Goal: Information Seeking & Learning: Understand process/instructions

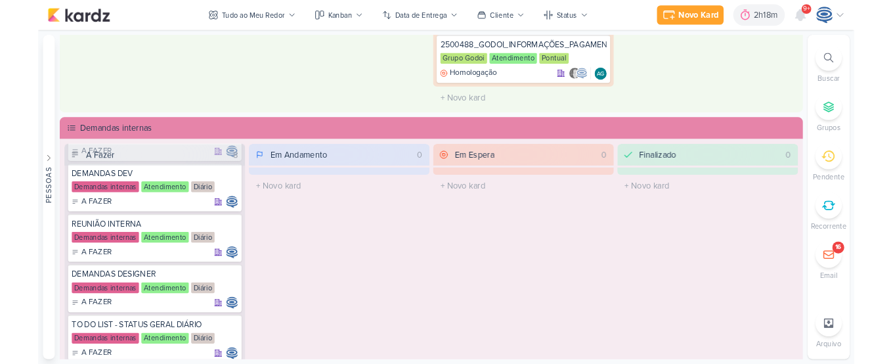
scroll to position [734, 0]
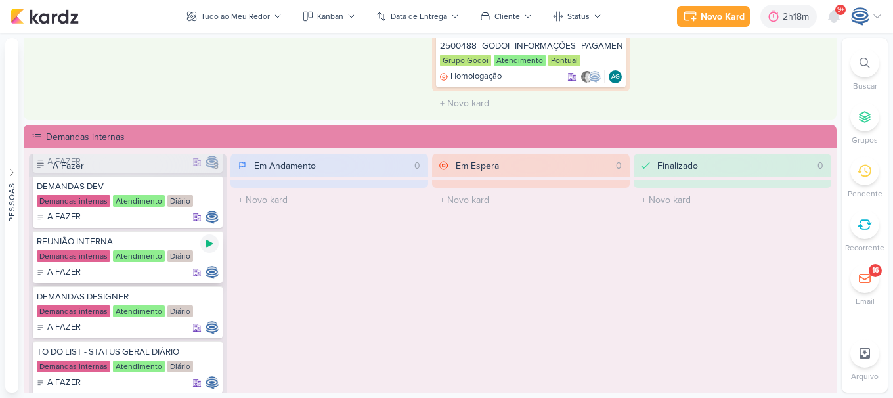
click at [208, 244] on icon at bounding box center [209, 243] width 7 height 7
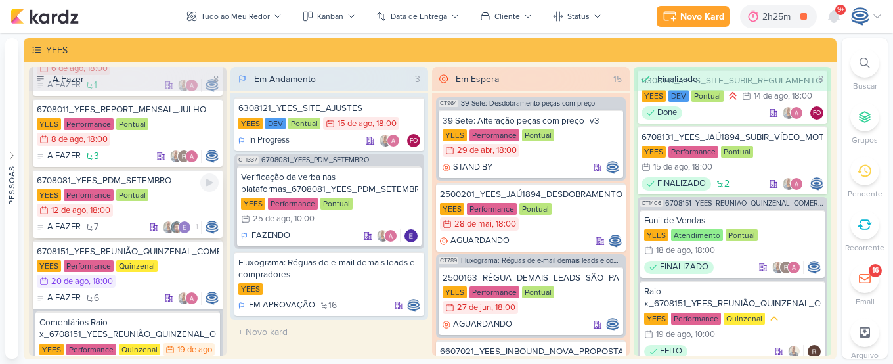
scroll to position [70, 0]
click at [135, 221] on div "A FAZER 7 +1" at bounding box center [128, 226] width 182 height 13
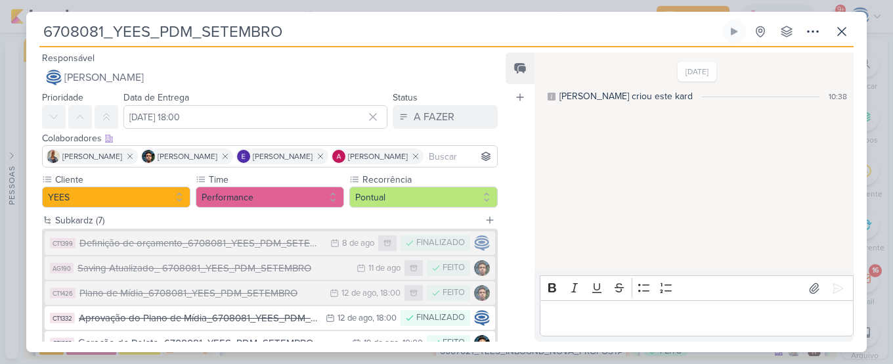
drag, startPoint x: 196, startPoint y: 29, endPoint x: 160, endPoint y: 37, distance: 37.0
click at [160, 37] on input "6708081_YEES_PDM_SETEMBRO" at bounding box center [379, 32] width 680 height 24
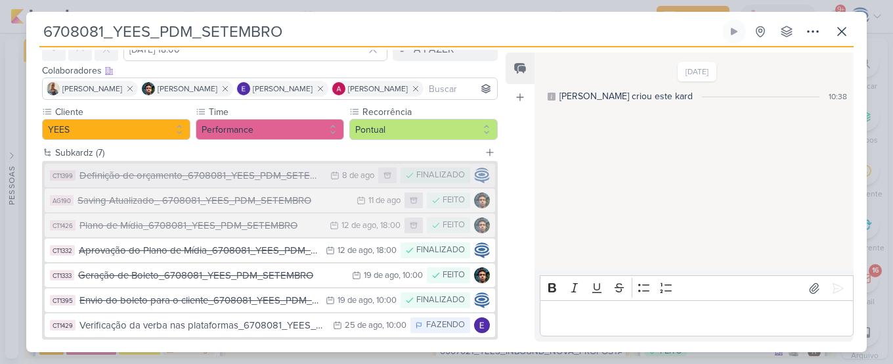
scroll to position [37, 0]
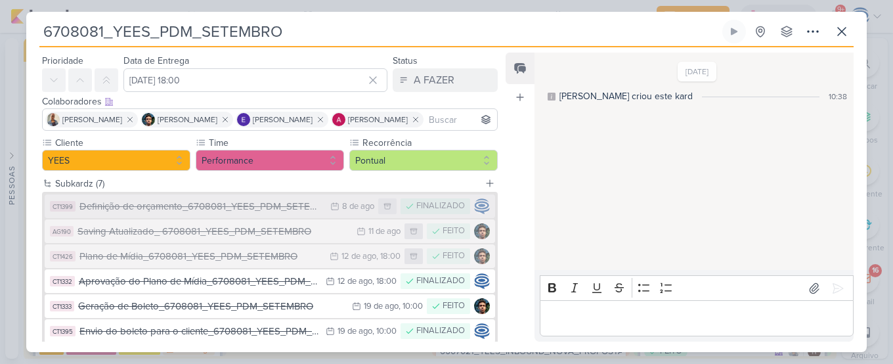
click at [196, 207] on div "Definição de orçamento_6708081_YEES_PDM_SETEMBRO" at bounding box center [201, 206] width 244 height 15
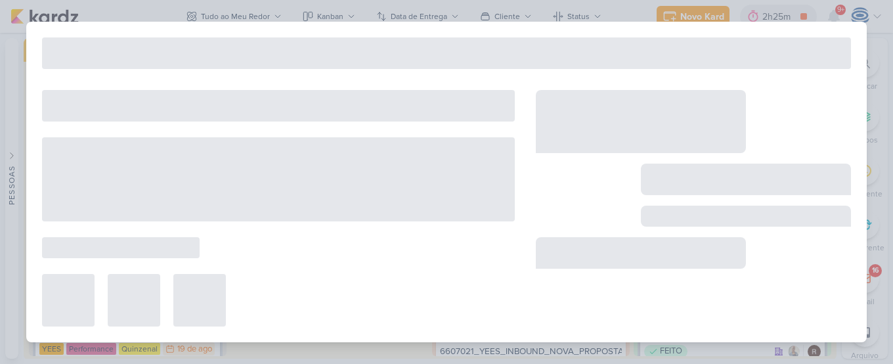
type input "Definição de orçamento_6708081_YEES_PDM_SETEMBRO"
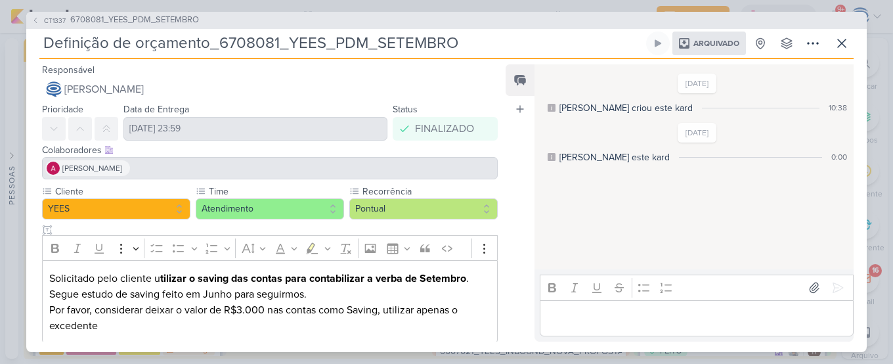
scroll to position [91, 0]
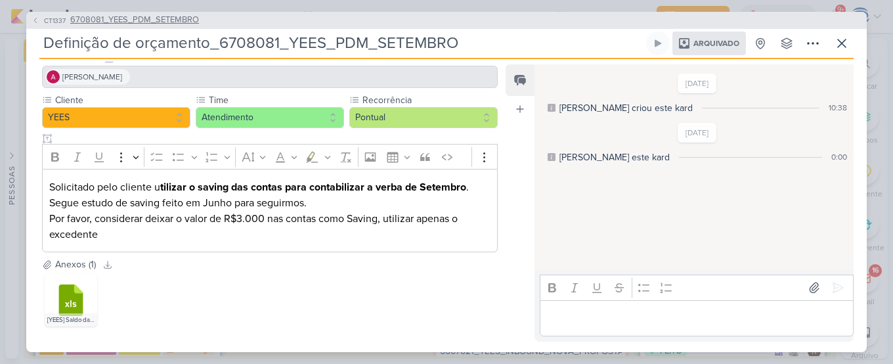
click at [162, 20] on span "6708081_YEES_PDM_SETEMBRO" at bounding box center [134, 20] width 129 height 13
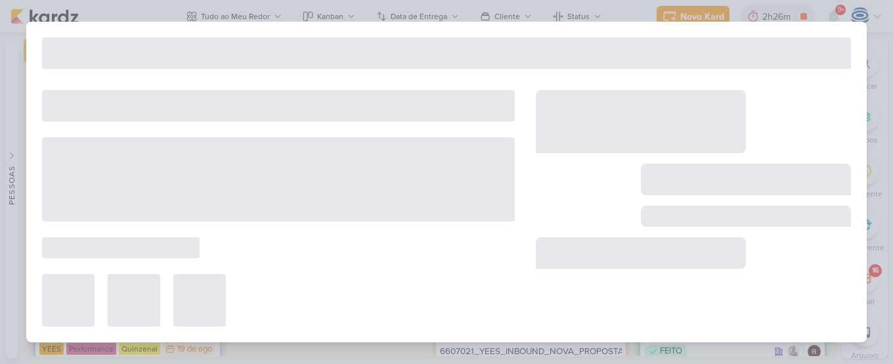
type input "6708081_YEES_PDM_SETEMBRO"
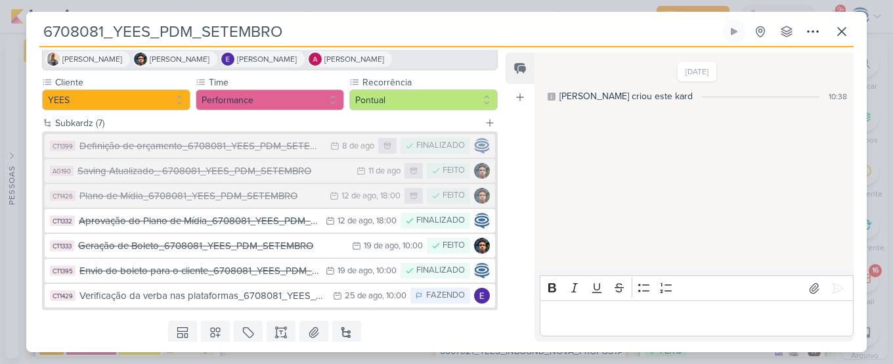
scroll to position [98, 0]
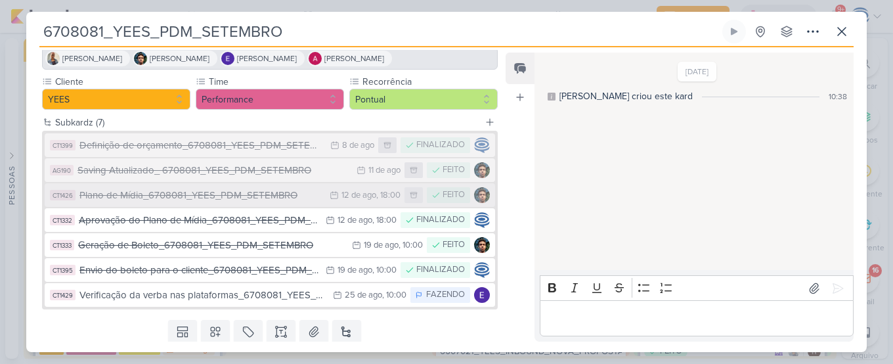
click at [229, 199] on div "Plano de Mídia_6708081_YEES_PDM_SETEMBRO" at bounding box center [201, 195] width 244 height 15
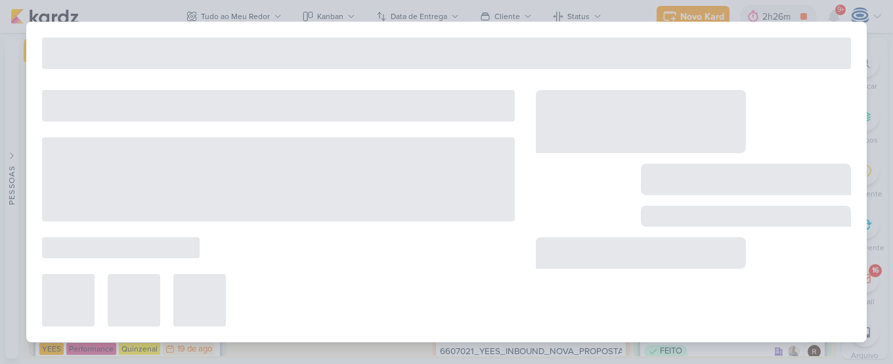
type input "Plano de Mídia_6708081_YEES_PDM_SETEMBRO"
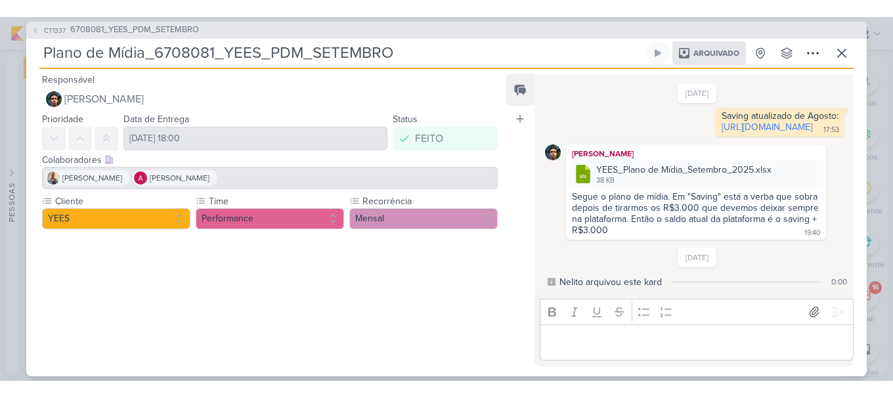
scroll to position [190, 0]
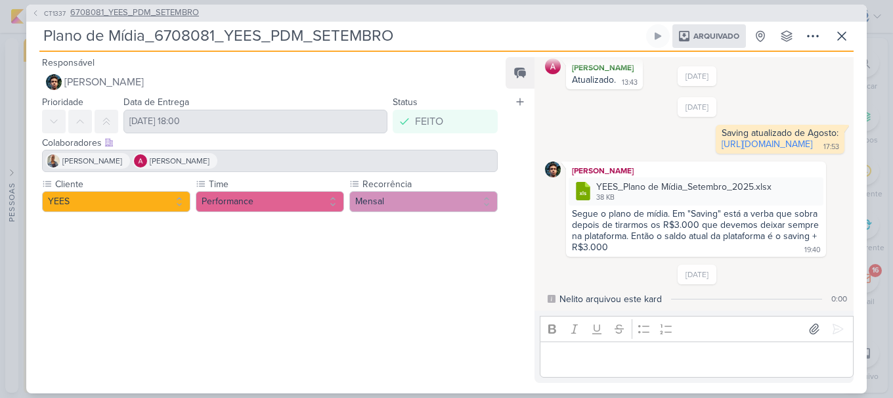
click at [176, 14] on span "6708081_YEES_PDM_SETEMBRO" at bounding box center [134, 13] width 129 height 13
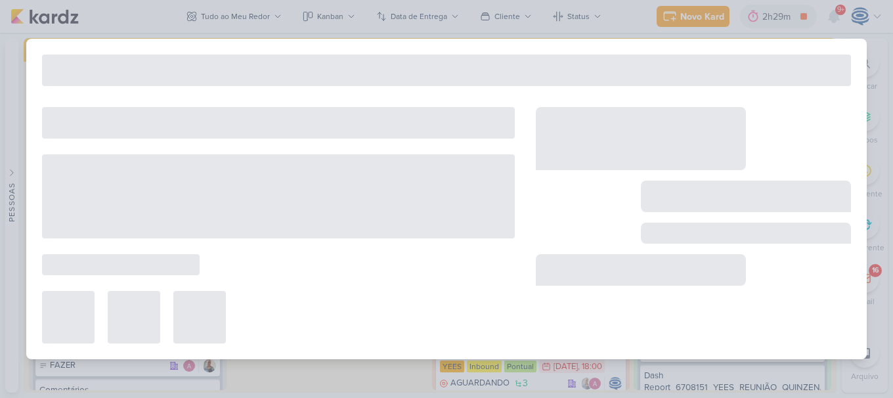
type input "6708081_YEES_PDM_SETEMBRO"
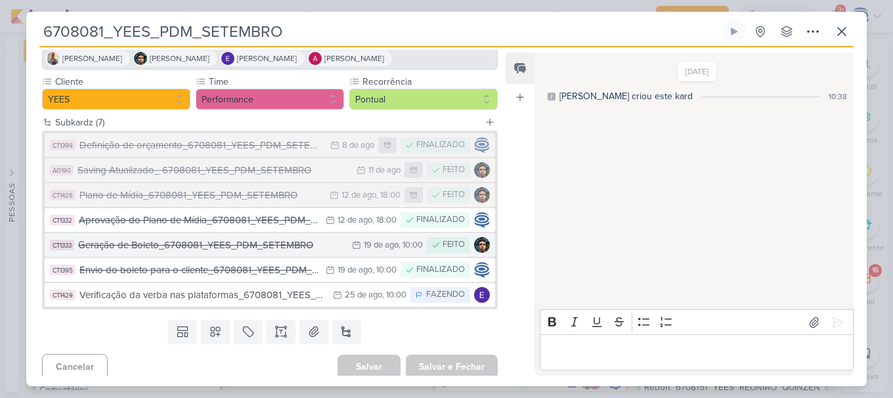
scroll to position [97, 0]
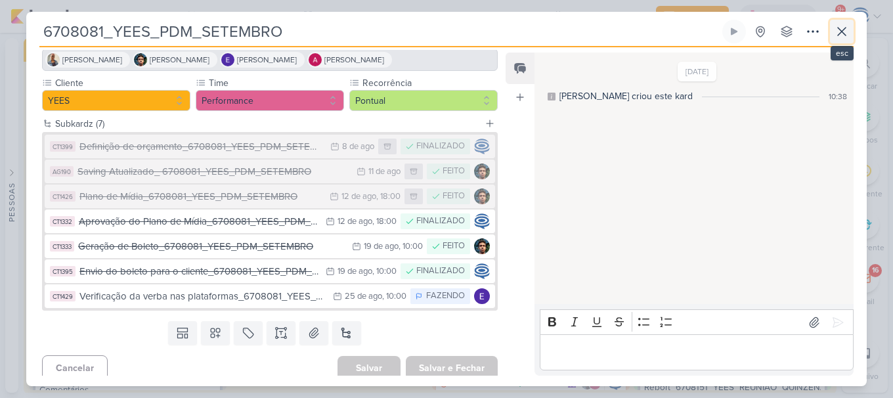
click at [845, 34] on icon at bounding box center [842, 32] width 8 height 8
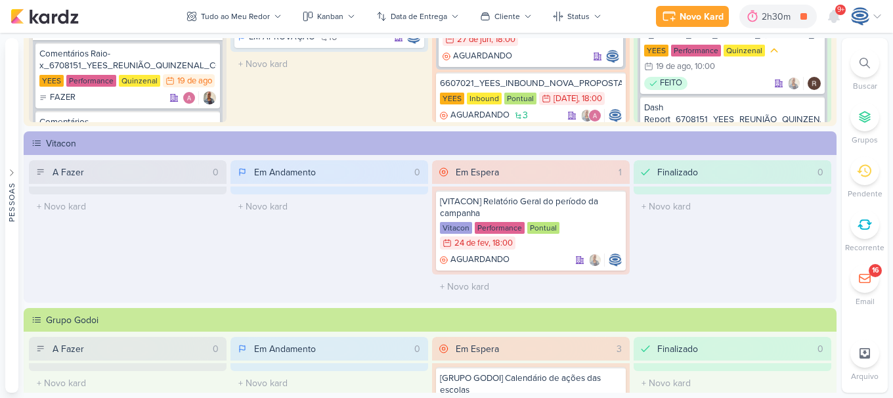
scroll to position [0, 0]
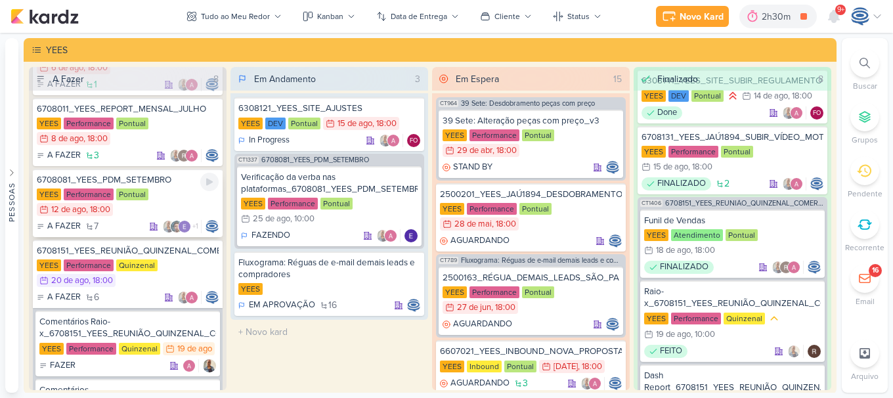
click at [169, 199] on div "YEES Performance Pontual 12/8 [DATE] 18:00" at bounding box center [128, 202] width 182 height 29
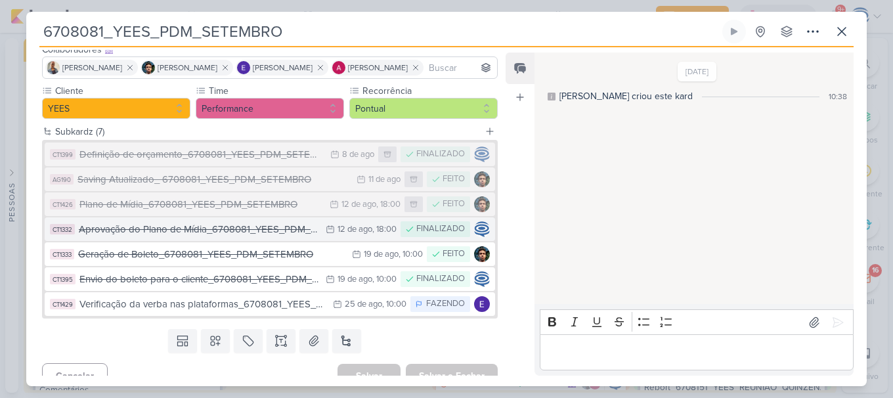
scroll to position [89, 0]
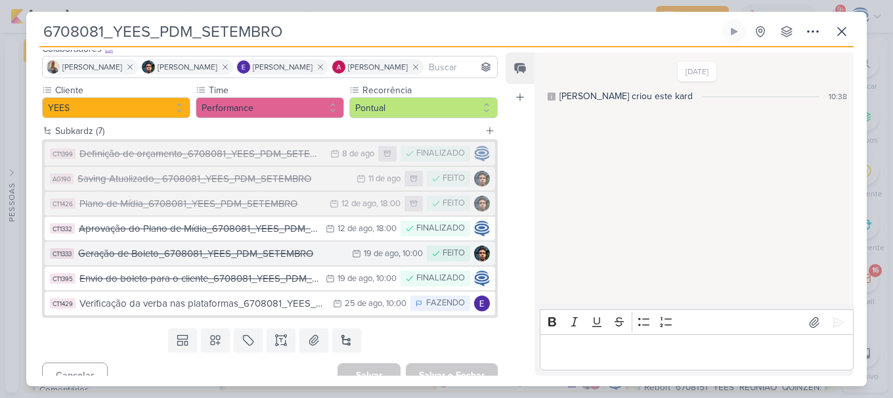
click at [255, 257] on div "Geração de Boleto_6708081_YEES_PDM_SETEMBRO" at bounding box center [211, 253] width 267 height 15
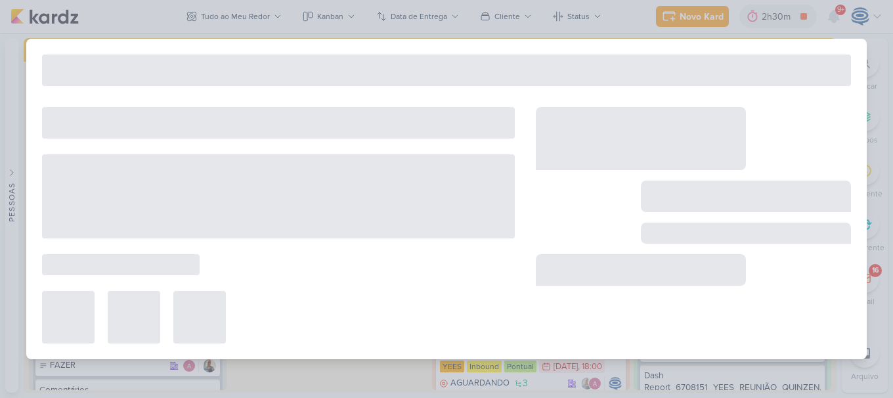
type input "Geração de Boleto_6708081_YEES_PDM_SETEMBRO"
type input "[DATE] 10:00"
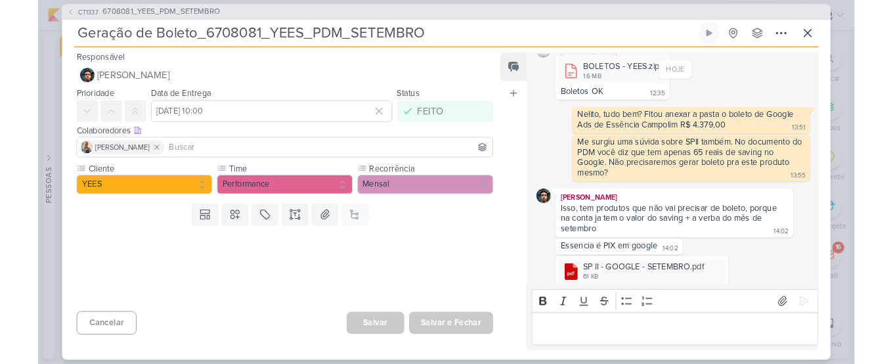
scroll to position [233, 0]
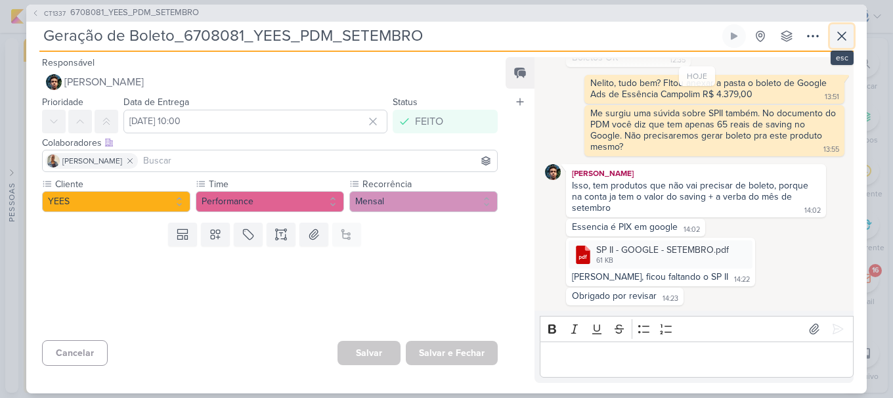
click at [845, 38] on icon at bounding box center [842, 36] width 16 height 16
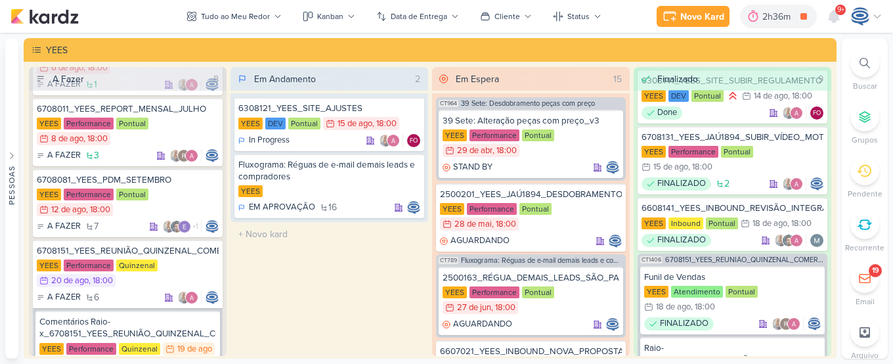
click at [868, 67] on icon at bounding box center [865, 63] width 11 height 11
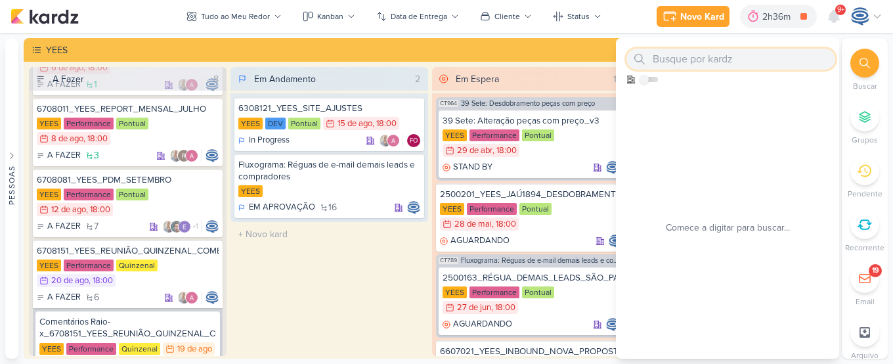
scroll to position [13, 0]
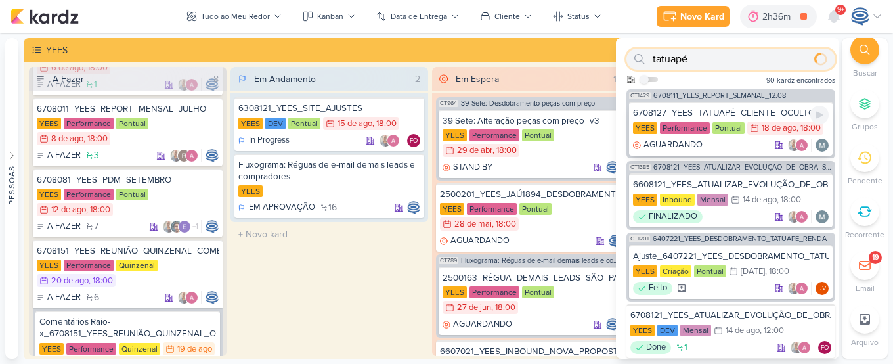
type input "tatuapé"
click at [733, 111] on div "6708127_YEES_TATUAPÉ_CLIENTE_OCULTO" at bounding box center [731, 113] width 196 height 12
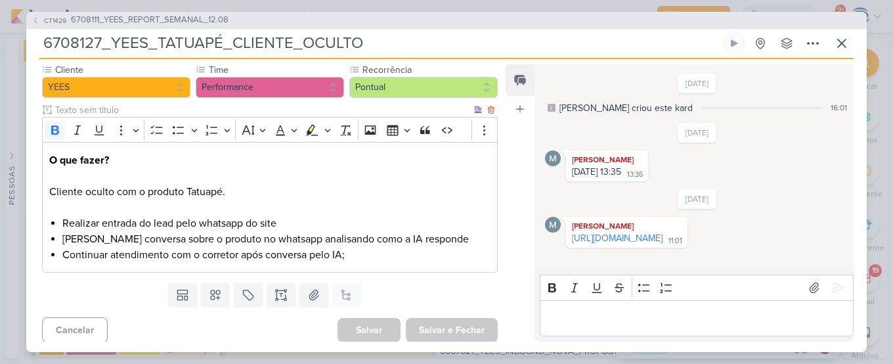
scroll to position [124, 0]
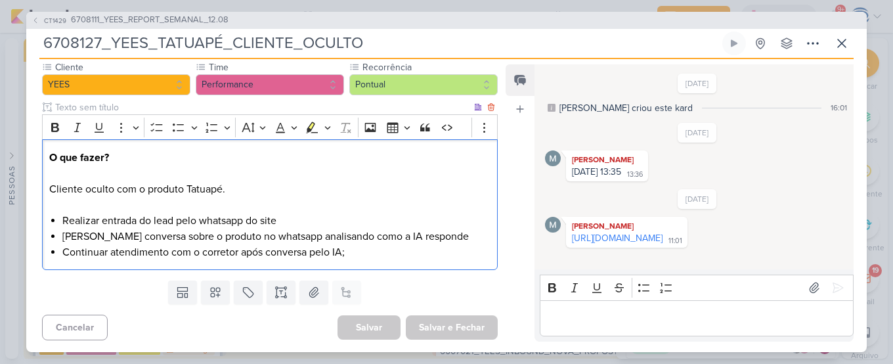
drag, startPoint x: 49, startPoint y: 183, endPoint x: 231, endPoint y: 190, distance: 182.7
click at [231, 190] on p "O que fazer? Cliente oculto com o produto Tatuapé." at bounding box center [269, 181] width 441 height 63
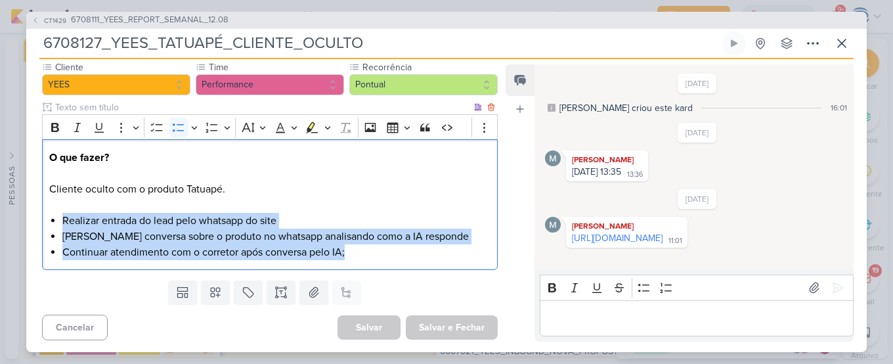
drag, startPoint x: 60, startPoint y: 214, endPoint x: 395, endPoint y: 250, distance: 336.2
click at [395, 250] on div "O que fazer? Cliente oculto com o produto Tatuapé. Realizar entrada do lead pel…" at bounding box center [270, 204] width 456 height 131
click at [102, 217] on li "Realizar entrada do lead pelo whatsapp do site" at bounding box center [276, 221] width 428 height 16
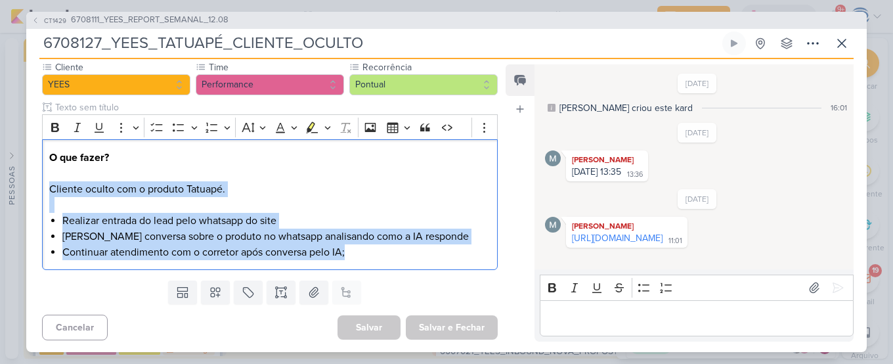
drag, startPoint x: 374, startPoint y: 253, endPoint x: 13, endPoint y: 181, distance: 367.6
click at [13, 181] on div "CT1429 6708111_YEES_REPORT_SEMANAL_12.08 6708127_YEES_TATUAPÉ_CLIENTE_OCULTO" at bounding box center [446, 182] width 893 height 364
click at [368, 249] on li "Continuar atendimento com o corretor após conversa pelo IA;" at bounding box center [276, 252] width 428 height 16
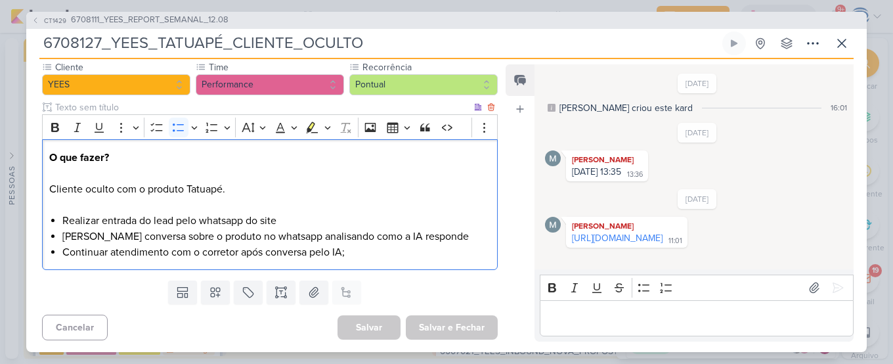
click at [280, 215] on li "Realizar entrada do lead pelo whatsapp do site" at bounding box center [276, 221] width 428 height 16
click at [355, 253] on li "Continuar atendimento com o corretor após conversa pelo IA;" at bounding box center [276, 252] width 428 height 16
drag, startPoint x: 573, startPoint y: 156, endPoint x: 642, endPoint y: 154, distance: 69.0
click at [642, 154] on div "[PERSON_NAME]" at bounding box center [607, 159] width 77 height 13
click at [584, 236] on link "[URL][DOMAIN_NAME]" at bounding box center [617, 237] width 91 height 11
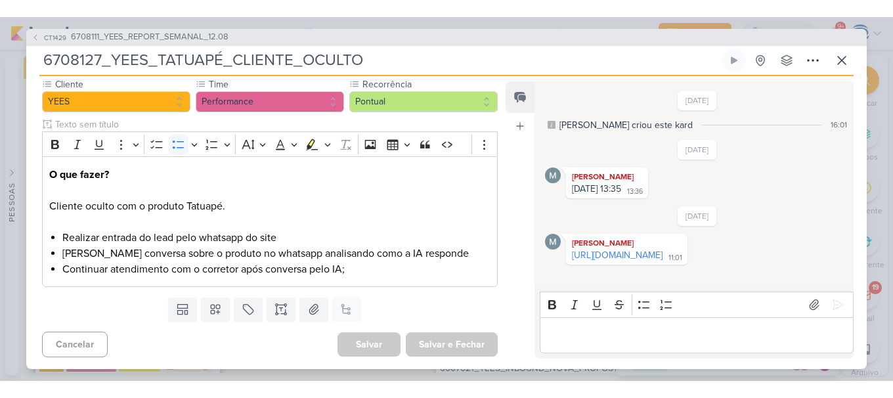
scroll to position [190, 0]
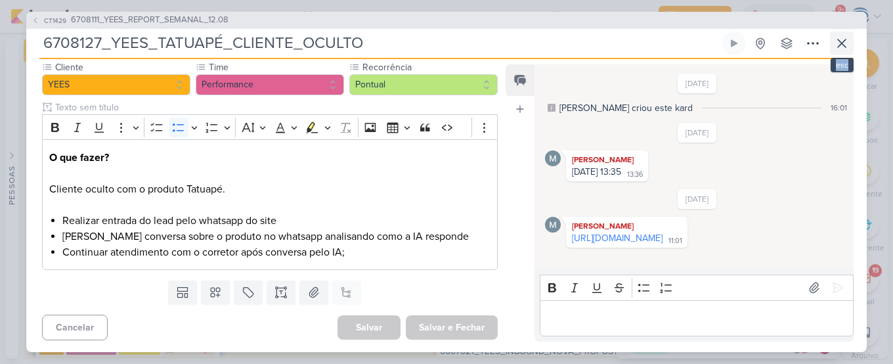
drag, startPoint x: 837, startPoint y: 54, endPoint x: 841, endPoint y: 44, distance: 10.4
click at [841, 44] on div "6708127_YEES_TATUAPÉ_CLIENTE_OCULTO Criado por mim nenhum grupo disponível" at bounding box center [446, 46] width 814 height 28
click at [841, 44] on icon at bounding box center [842, 43] width 16 height 16
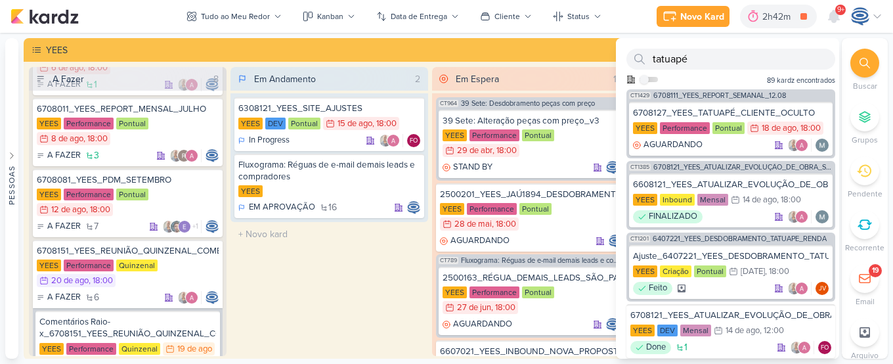
click at [328, 286] on div "Em Andamento 2 6308121_YEES_SITE_AJUSTES [GEOGRAPHIC_DATA] DEV Pontual 15/8 [DA…" at bounding box center [330, 211] width 198 height 289
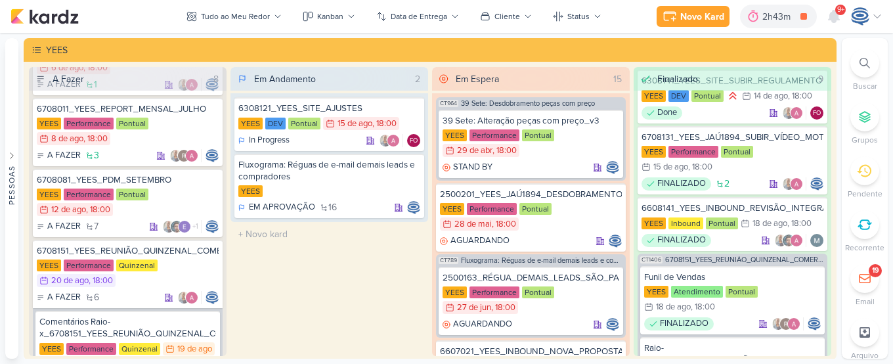
click at [338, 266] on div "Em Andamento 2 6308121_YEES_SITE_AJUSTES [GEOGRAPHIC_DATA] DEV Pontual 15/8 [DA…" at bounding box center [330, 211] width 198 height 289
click at [321, 258] on div "Em Andamento 2 6308121_YEES_SITE_AJUSTES [GEOGRAPHIC_DATA] DEV Pontual 15/8 [DA…" at bounding box center [330, 211] width 198 height 289
click at [320, 296] on div "Em Andamento 2 6308121_YEES_SITE_AJUSTES [GEOGRAPHIC_DATA] DEV Pontual 15/8 [DA…" at bounding box center [330, 211] width 198 height 289
click at [343, 302] on div "Em Andamento 2 6308121_YEES_SITE_AJUSTES [GEOGRAPHIC_DATA] DEV Pontual 15/8 [DA…" at bounding box center [330, 211] width 198 height 289
